Goal: Transaction & Acquisition: Purchase product/service

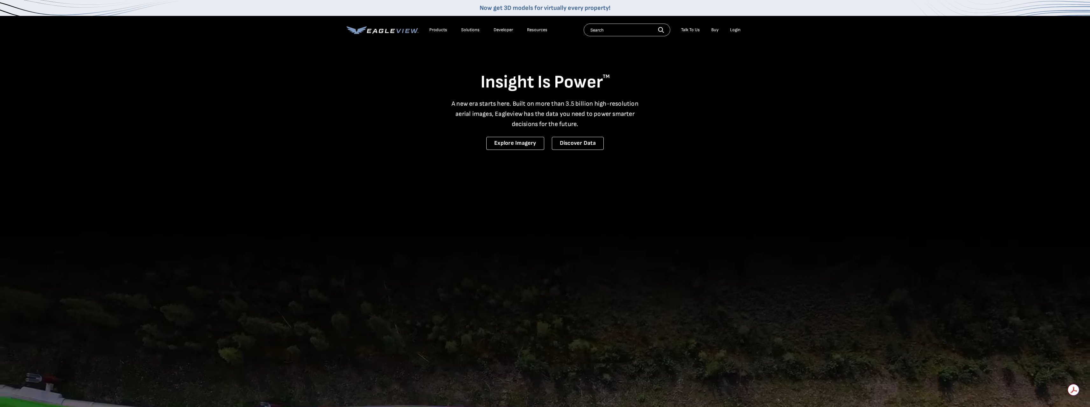
click at [736, 30] on div "Login" at bounding box center [735, 30] width 11 height 6
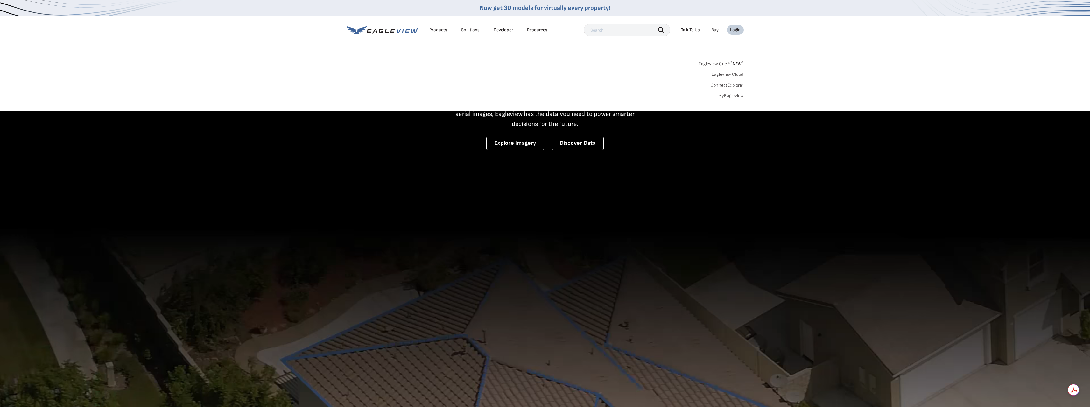
click at [729, 96] on link "MyEagleview" at bounding box center [730, 96] width 25 height 6
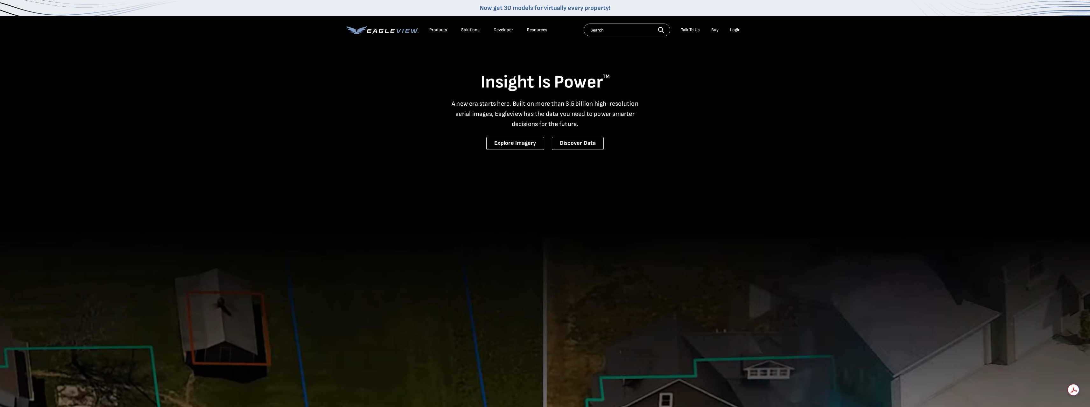
click at [735, 29] on div "Login" at bounding box center [735, 30] width 11 height 6
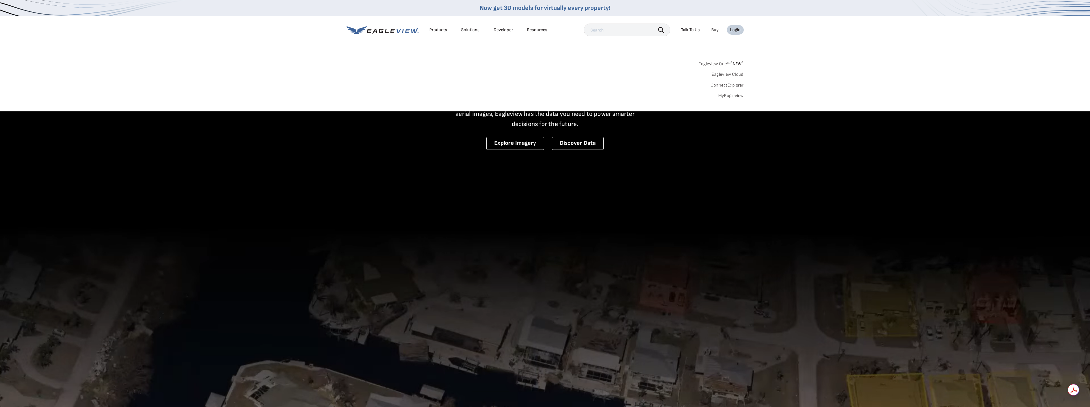
click at [731, 96] on link "MyEagleview" at bounding box center [730, 96] width 25 height 6
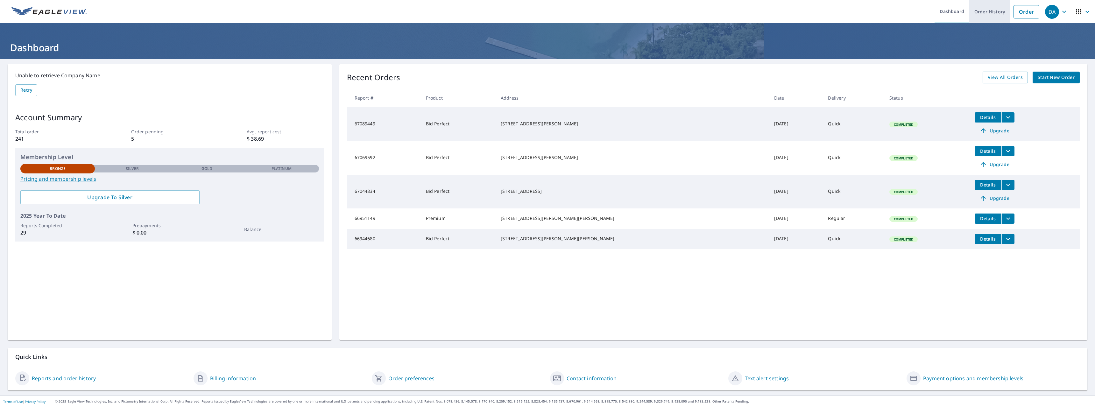
click at [986, 12] on link "Order History" at bounding box center [989, 11] width 41 height 23
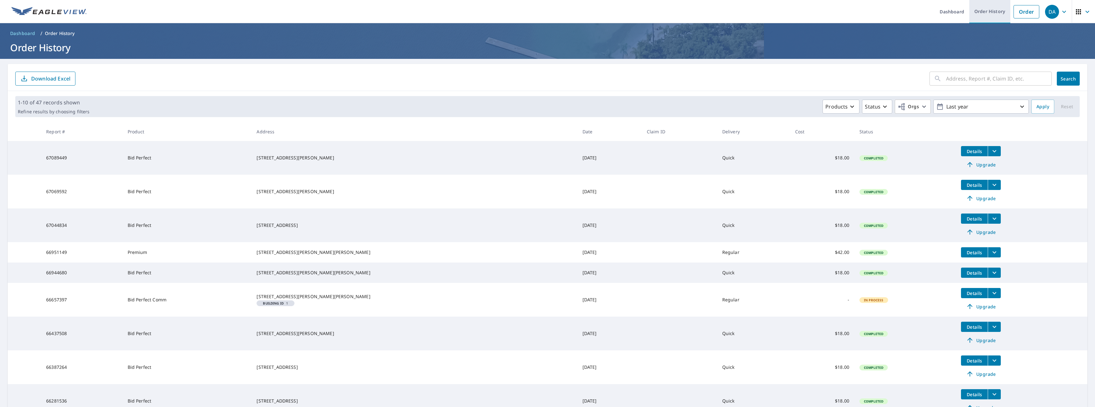
click at [980, 13] on link "Order History" at bounding box center [989, 11] width 41 height 23
click at [984, 13] on link "Order History" at bounding box center [989, 11] width 41 height 23
click at [943, 13] on link "Dashboard" at bounding box center [952, 11] width 35 height 23
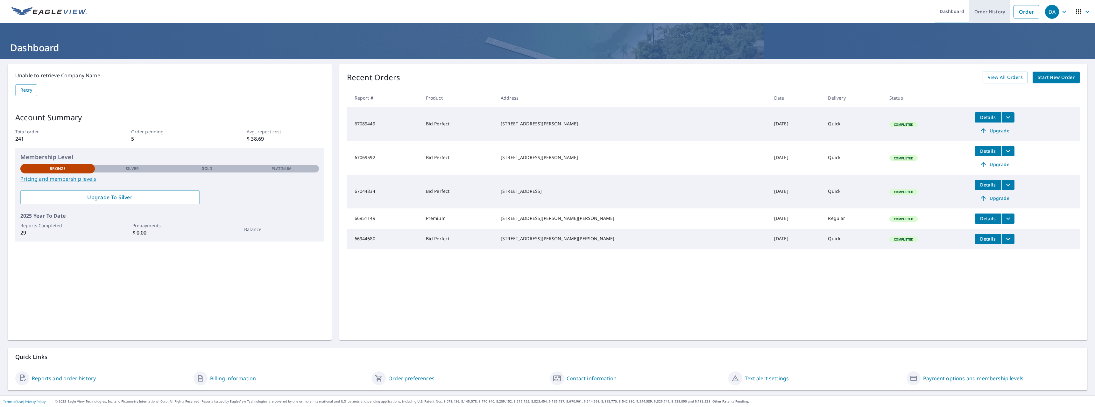
click at [987, 14] on link "Order History" at bounding box center [989, 11] width 41 height 23
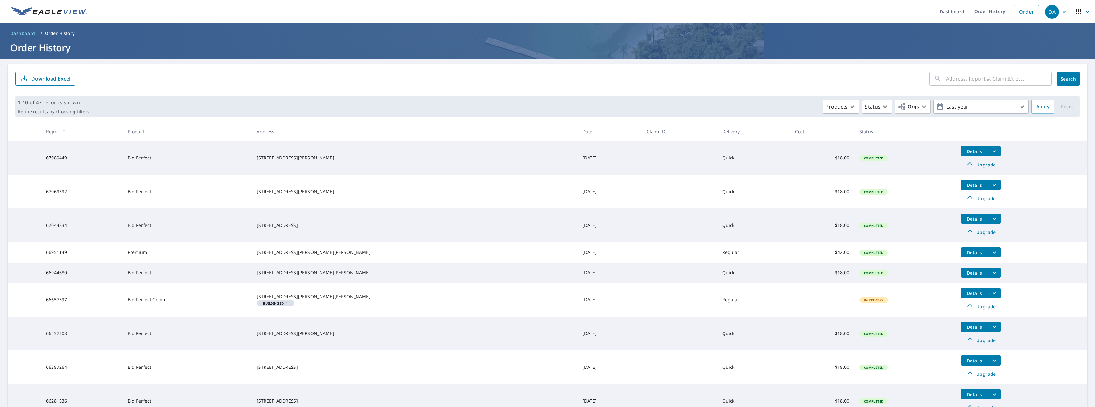
click at [60, 34] on p "Order History" at bounding box center [60, 33] width 30 height 6
click at [1020, 107] on icon "button" at bounding box center [1022, 107] width 4 height 2
click at [968, 130] on div "Last week" at bounding box center [981, 129] width 80 height 13
type input "2025/09/02"
click at [1059, 106] on span "Reset" at bounding box center [1066, 107] width 15 height 8
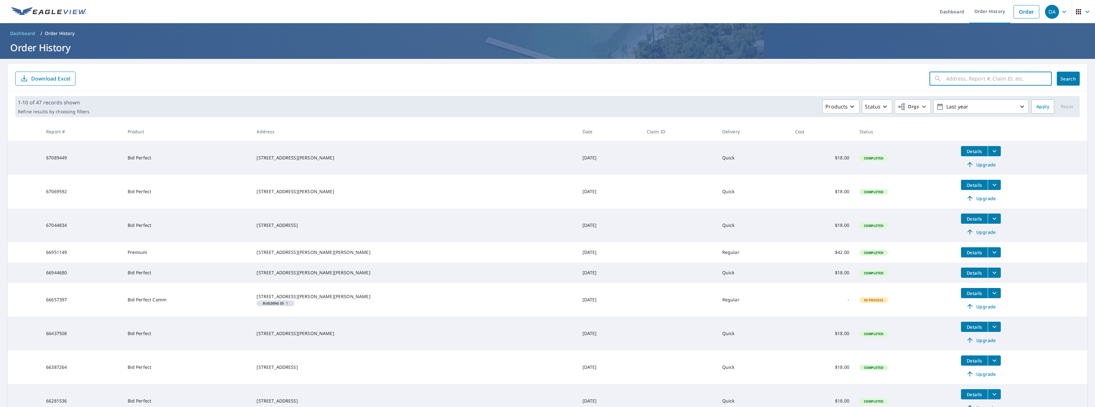
click at [1002, 80] on input "text" at bounding box center [999, 79] width 106 height 18
type input "15557 grouger"
click at [1068, 80] on span "Search" at bounding box center [1068, 79] width 13 height 6
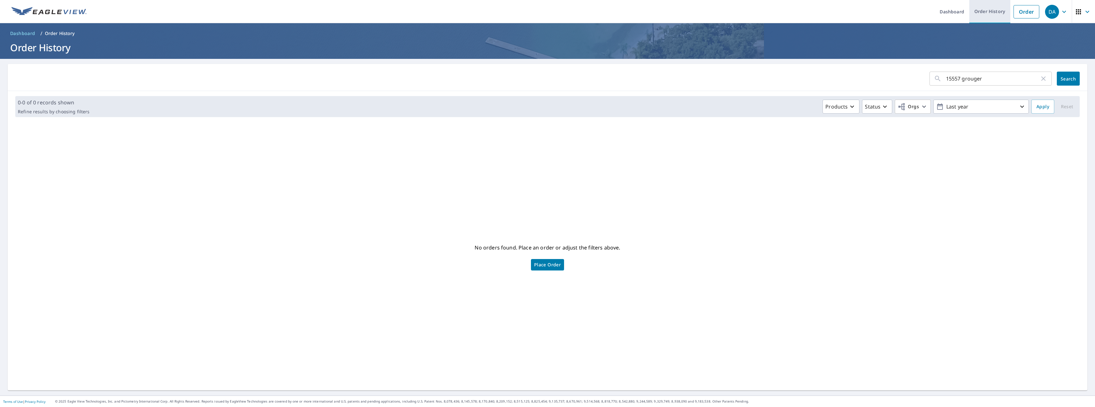
click at [981, 11] on link "Order History" at bounding box center [989, 11] width 41 height 23
click at [943, 8] on link "Dashboard" at bounding box center [952, 11] width 35 height 23
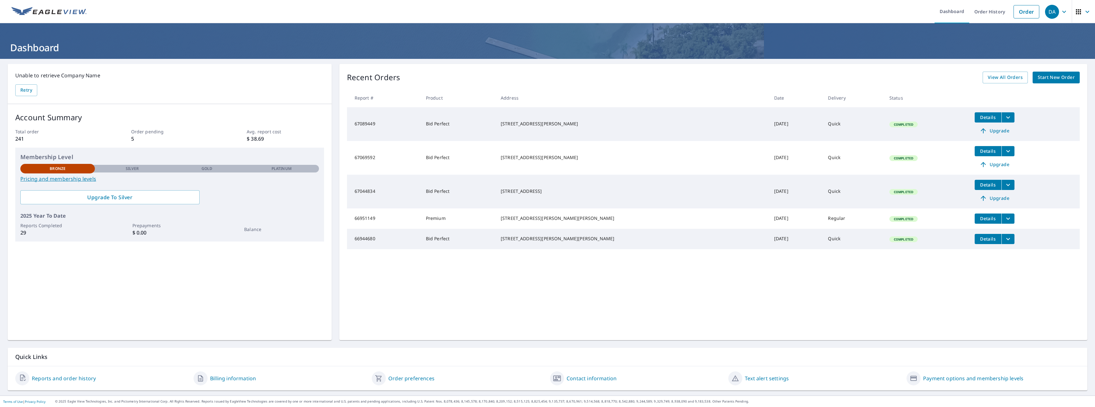
click at [1054, 79] on span "Start New Order" at bounding box center [1056, 78] width 37 height 8
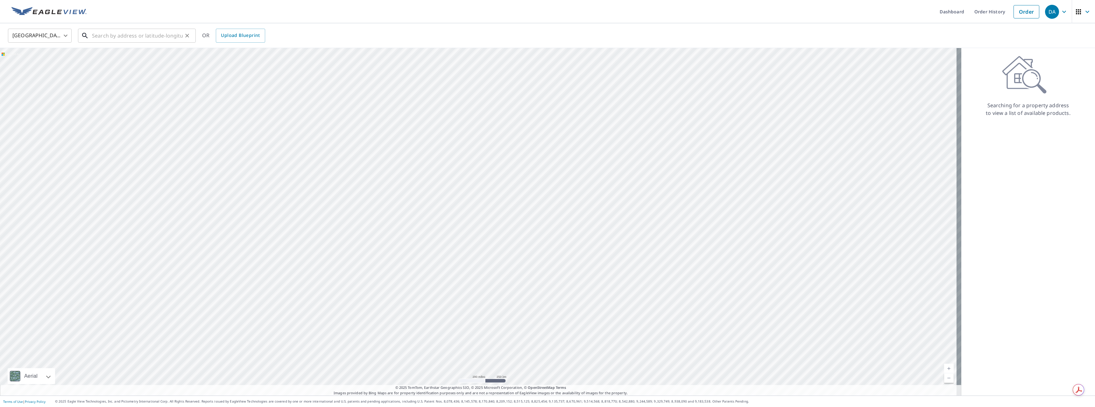
click at [120, 35] on input "text" at bounding box center [137, 36] width 91 height 18
click at [110, 55] on span "15557 S Gougar Rd" at bounding box center [141, 54] width 100 height 8
type input "15557 S Gougar Rd Homer Glen, IL 60491"
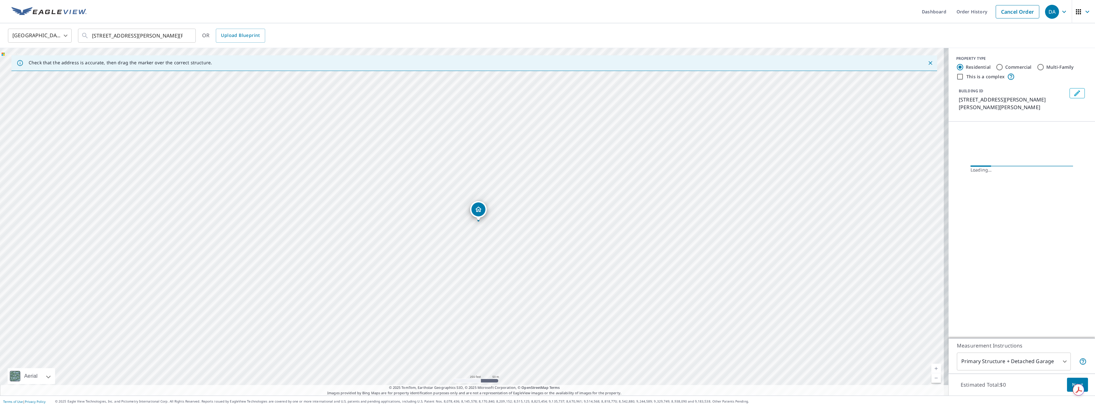
click at [477, 209] on icon "Dropped pin, building 1, Residential property, 15557 S Gougar Rd Homer Glen, IL…" at bounding box center [478, 209] width 6 height 5
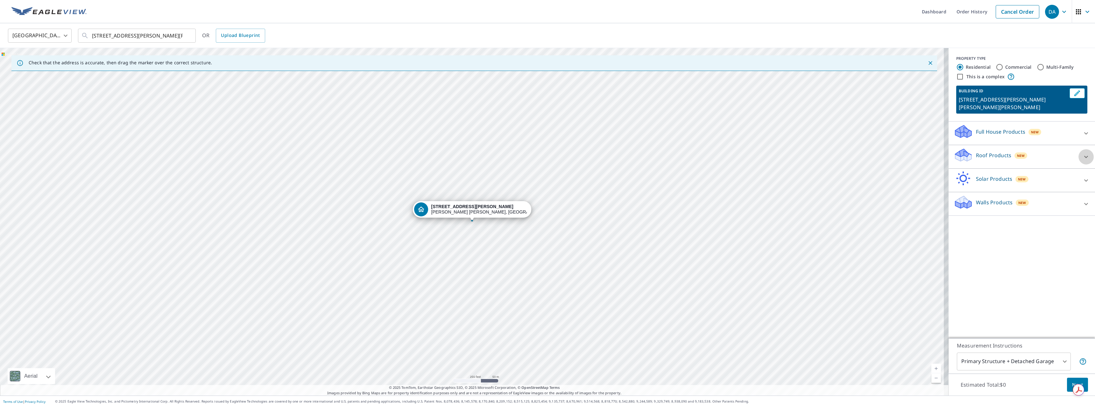
click at [1078, 149] on div at bounding box center [1085, 156] width 15 height 15
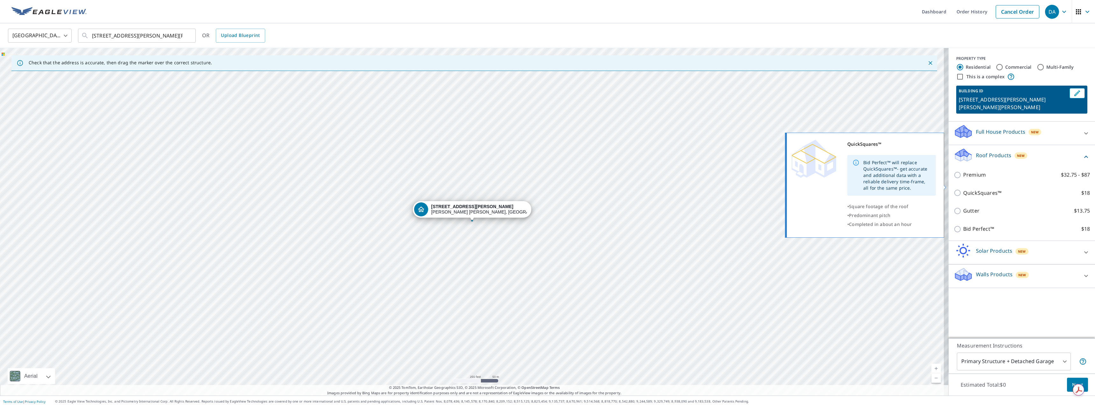
click at [954, 189] on input "QuickSquares™ $18" at bounding box center [959, 193] width 10 height 8
checkbox input "true"
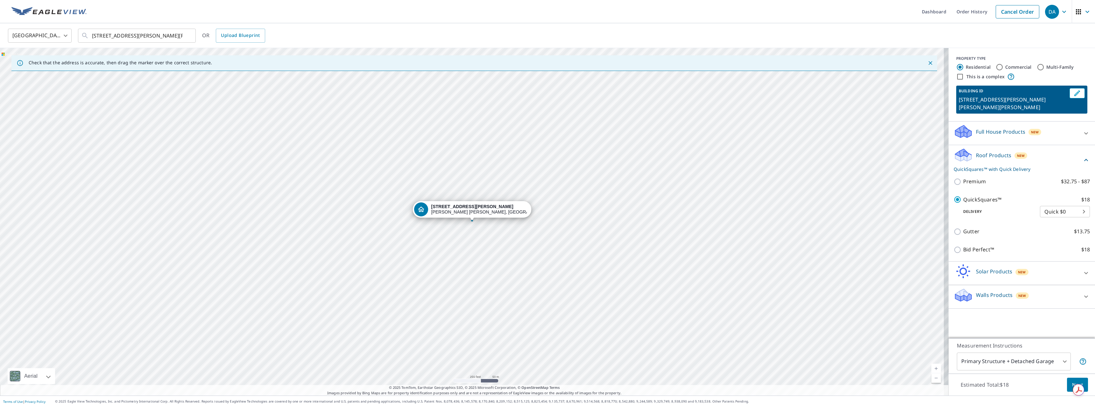
click at [1072, 380] on button "Next" at bounding box center [1077, 385] width 21 height 14
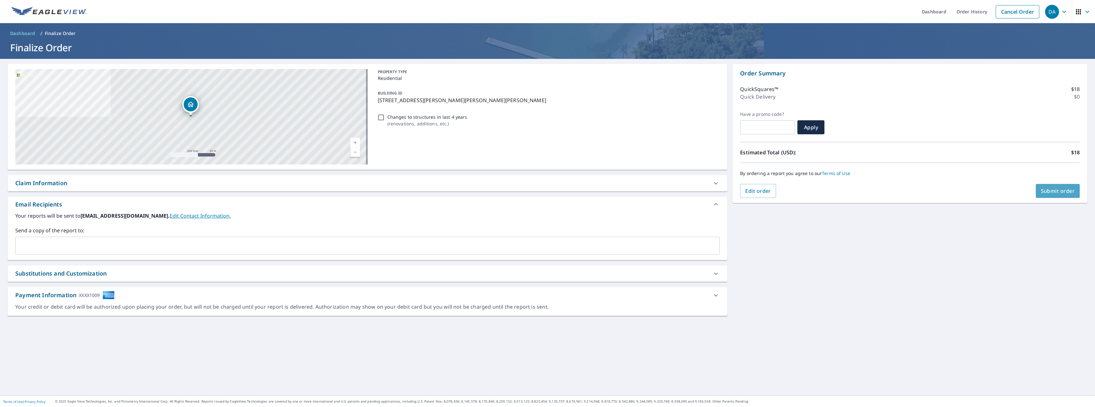
click at [1046, 189] on span "Submit order" at bounding box center [1058, 190] width 34 height 7
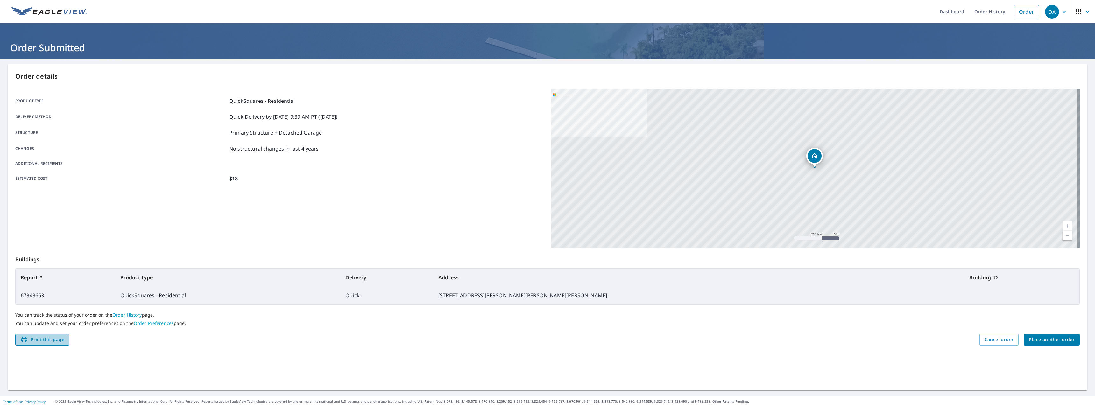
click at [33, 338] on span "Print this page" at bounding box center [42, 340] width 44 height 8
